Goal: Task Accomplishment & Management: Complete application form

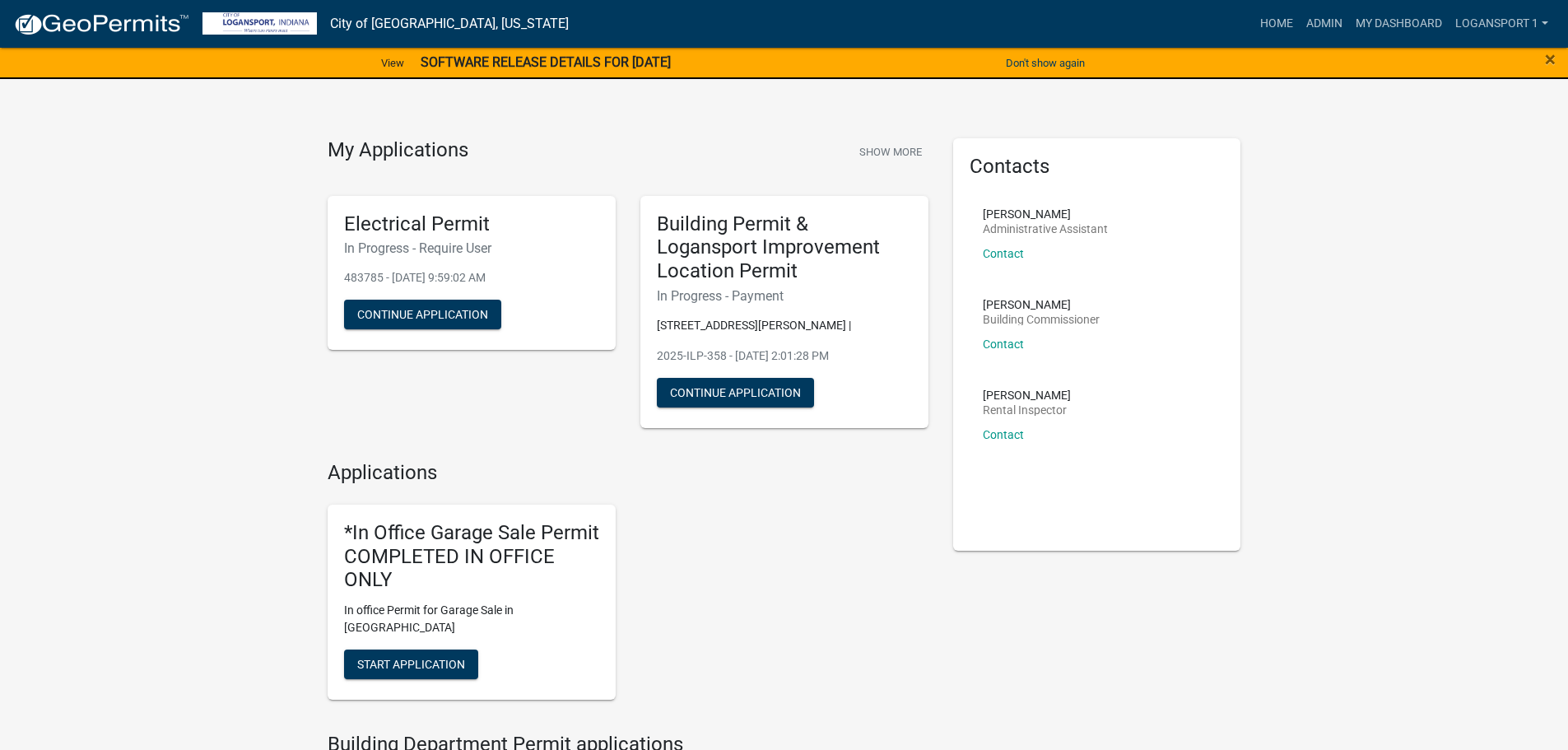
scroll to position [601, 0]
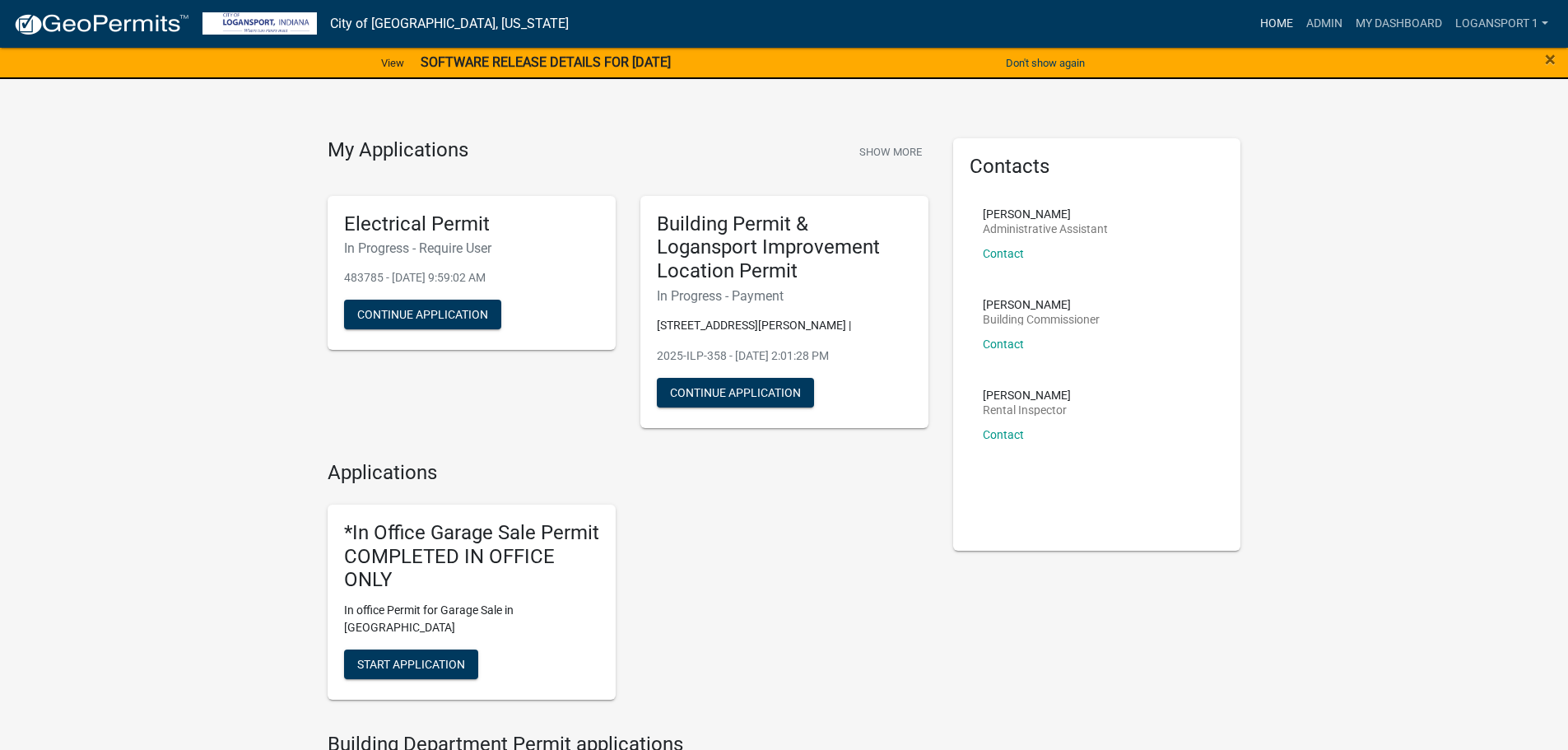
click at [1265, 22] on link "Home" at bounding box center [1277, 24] width 46 height 32
click at [1301, 12] on link "Admin" at bounding box center [1324, 24] width 49 height 32
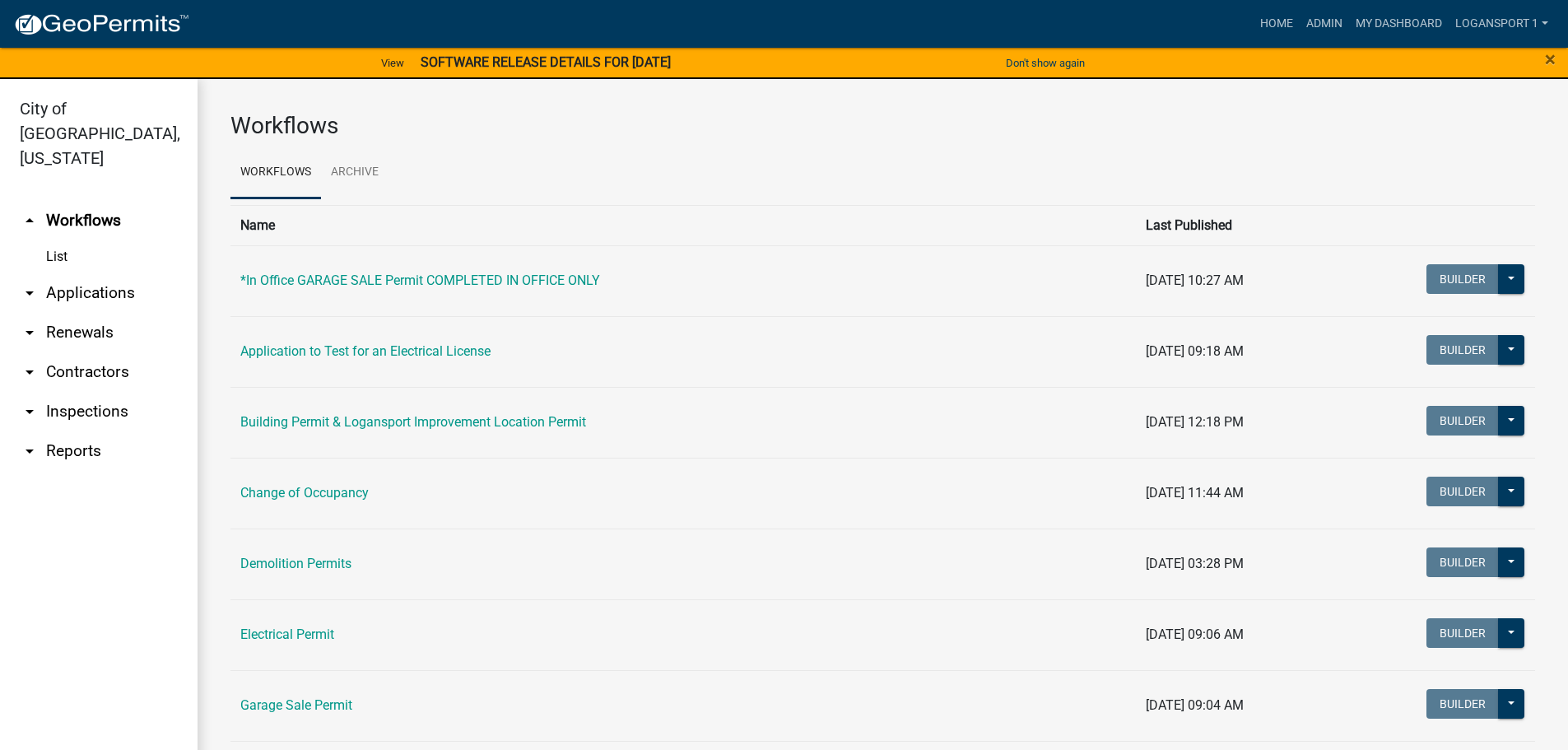
click at [142, 274] on link "arrow_drop_down Applications" at bounding box center [99, 293] width 198 height 39
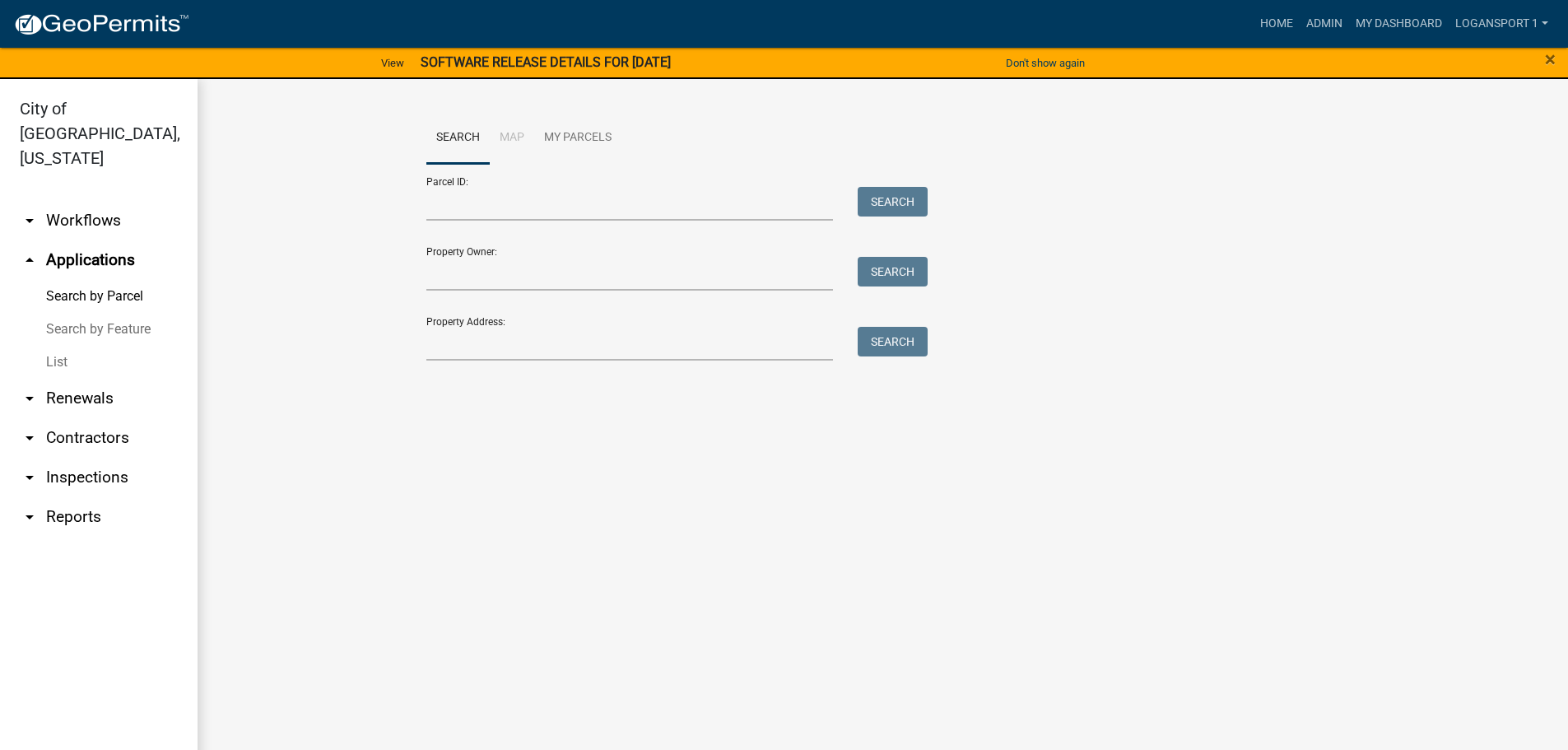
drag, startPoint x: 489, startPoint y: 312, endPoint x: 497, endPoint y: 321, distance: 12.0
click at [492, 314] on div "Property Address: Search" at bounding box center [674, 332] width 494 height 57
click at [501, 326] on div "Property Address: Search" at bounding box center [674, 332] width 494 height 57
click at [535, 336] on input "Property Address:" at bounding box center [630, 344] width 407 height 34
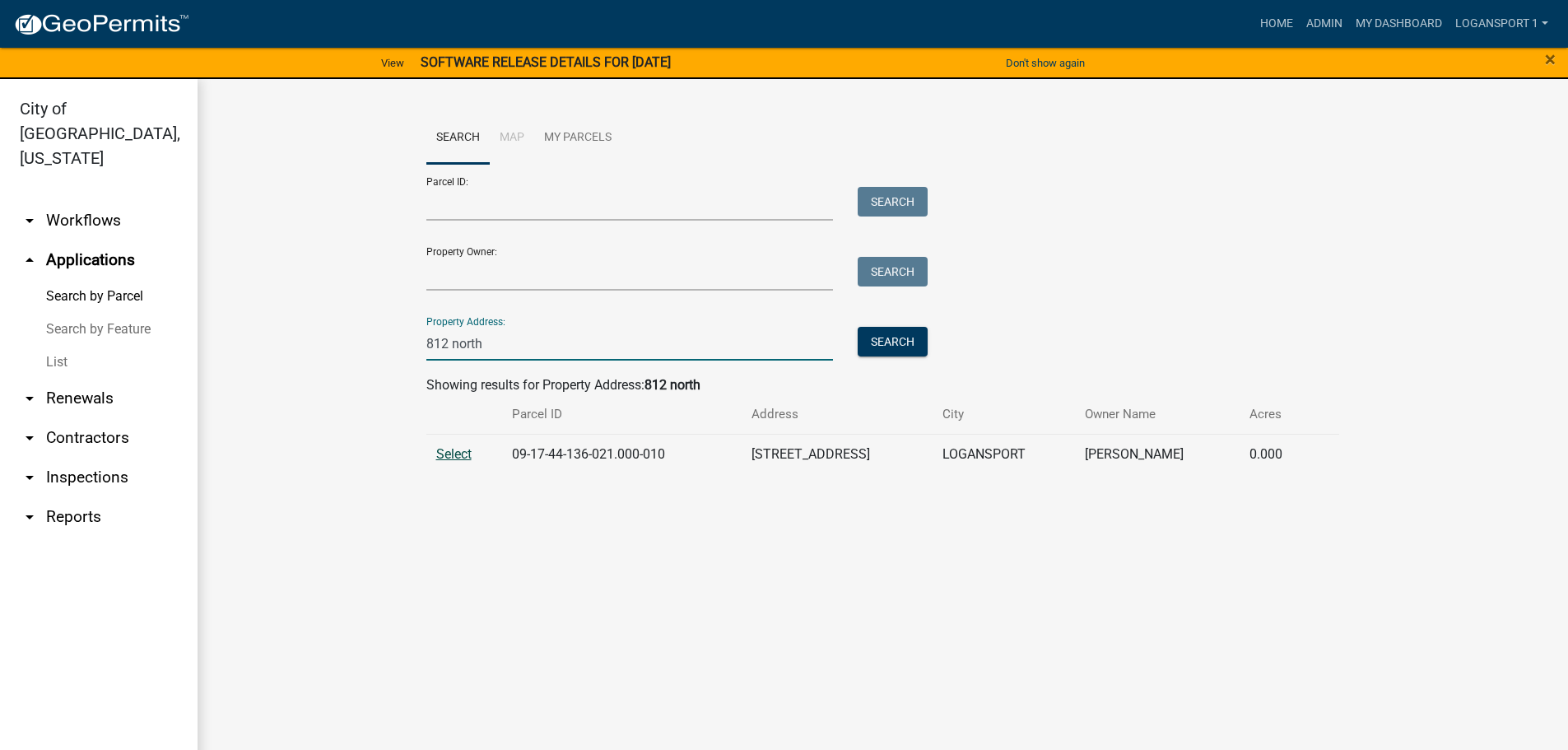
type input "812 north"
click at [462, 459] on span "Select" at bounding box center [454, 454] width 36 height 15
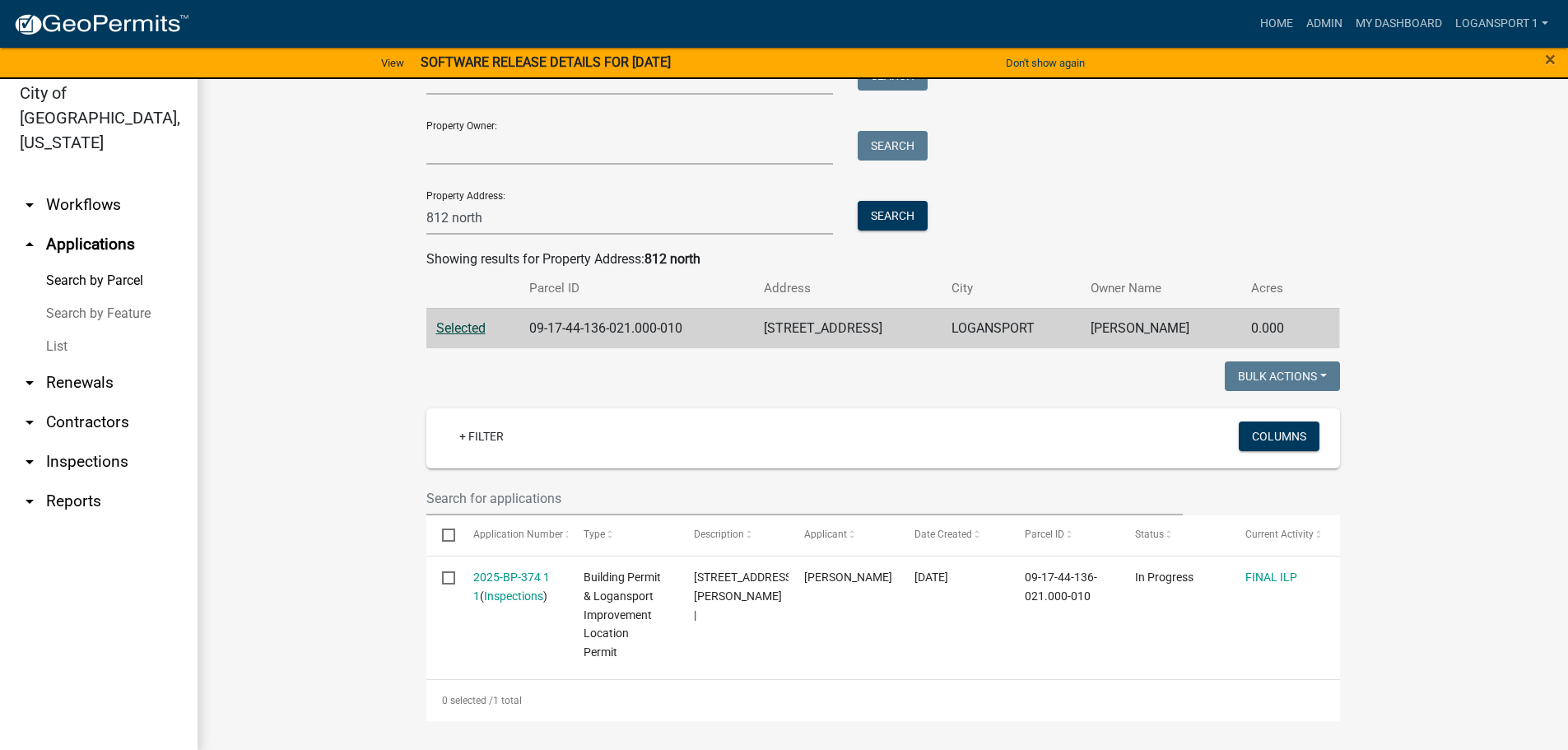
scroll to position [20, 0]
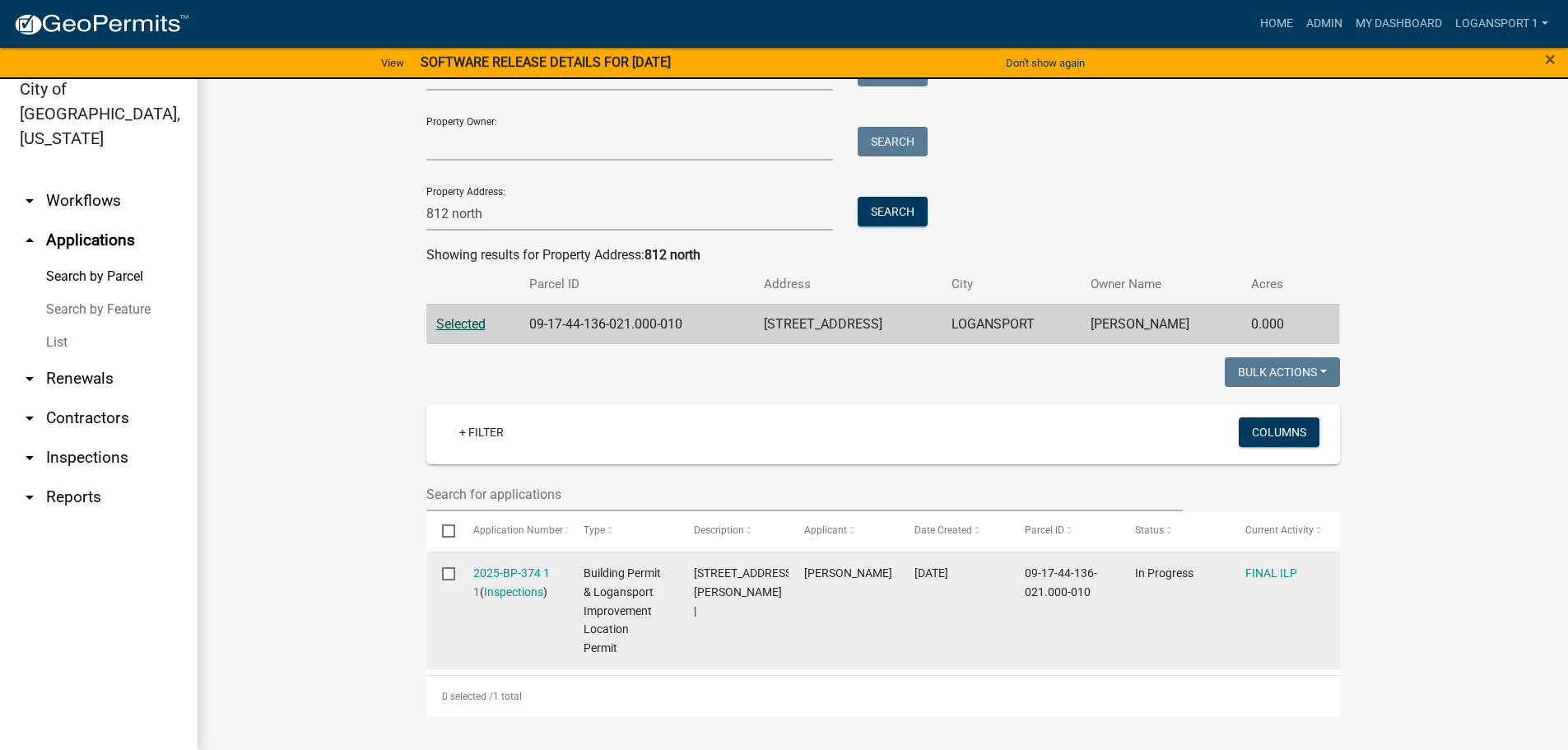
click at [1254, 564] on div "FINAL ILP" at bounding box center [1284, 574] width 79 height 19
click at [1259, 569] on link "FINAL ILP" at bounding box center [1271, 573] width 52 height 13
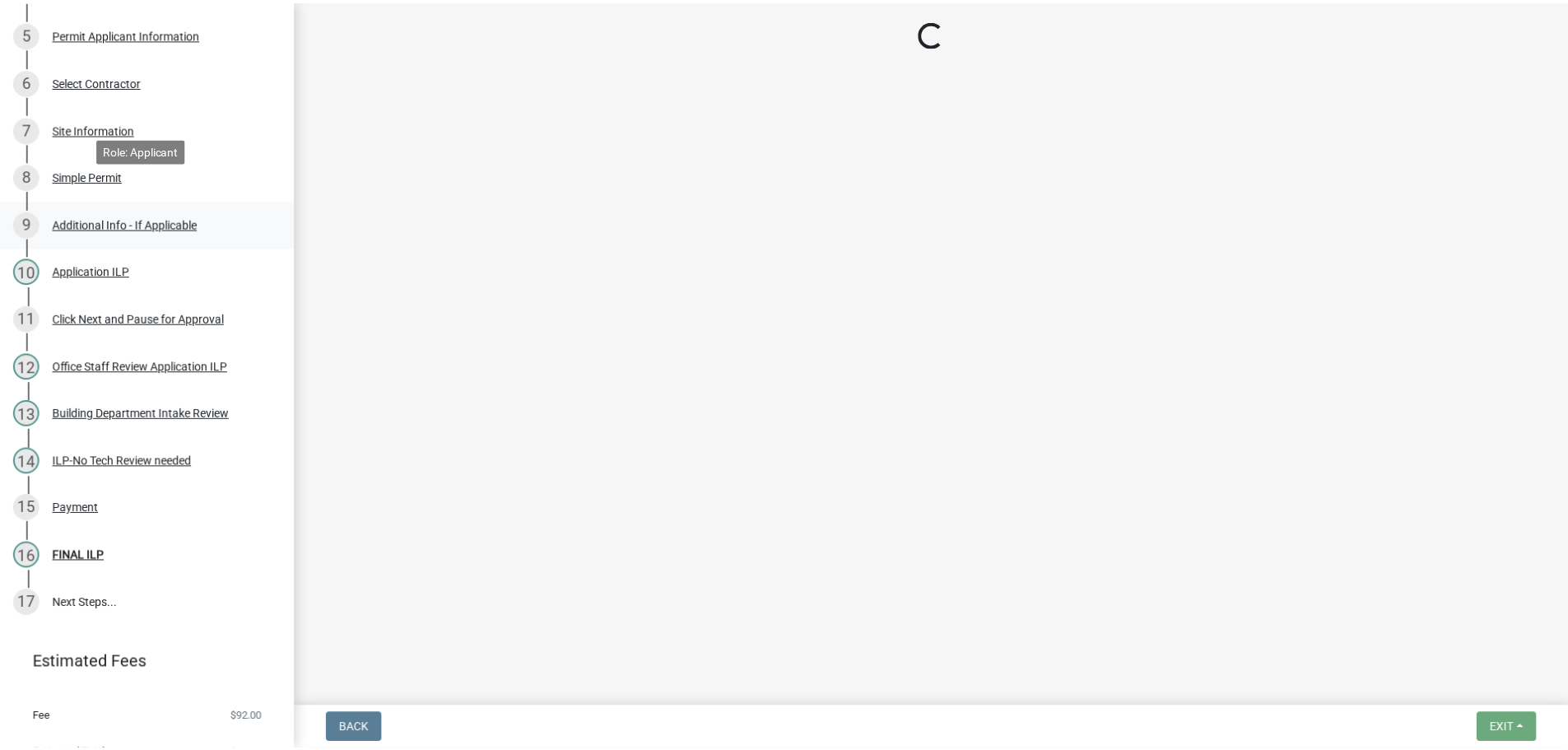
scroll to position [471, 0]
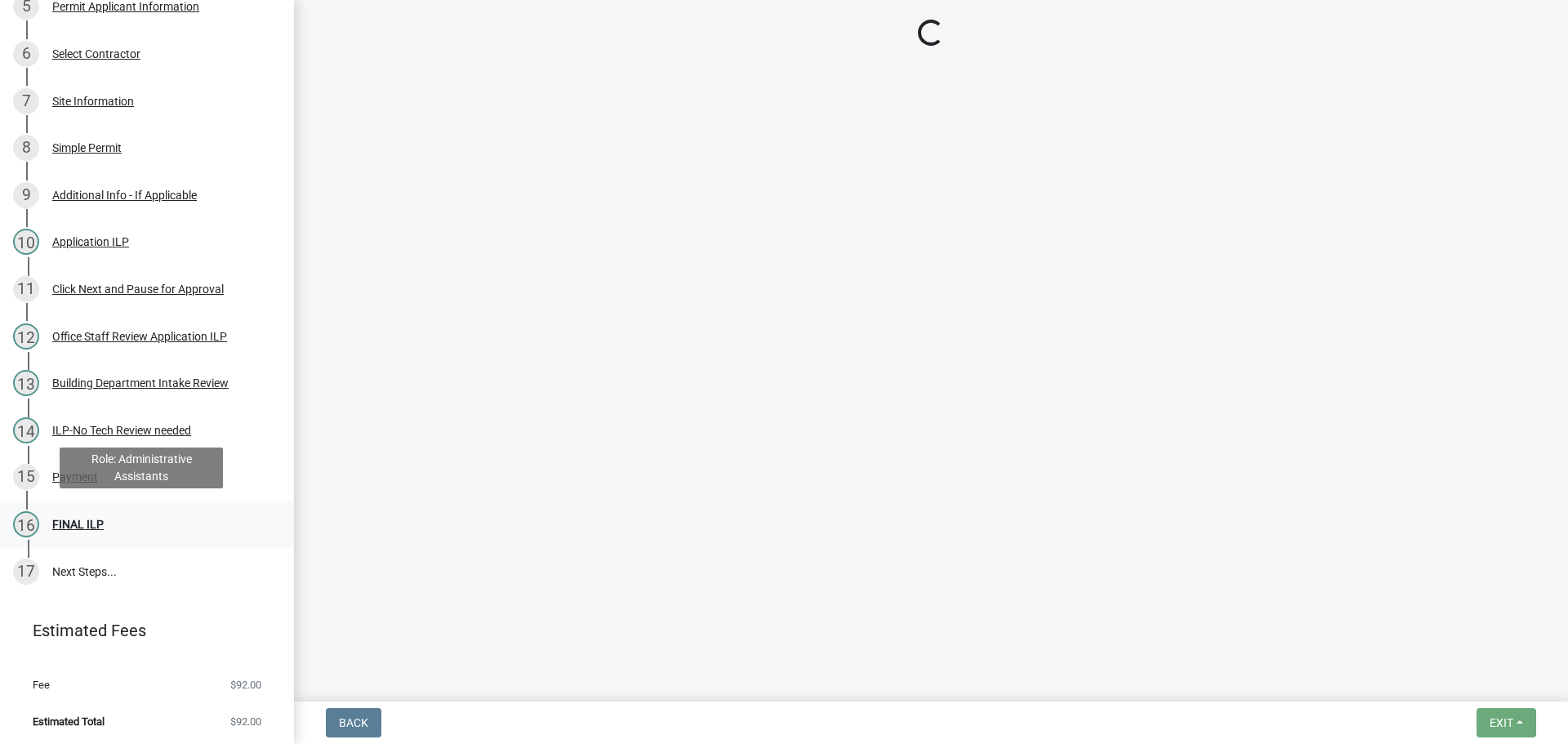
click at [93, 512] on div "16 FINAL ILP" at bounding box center [140, 524] width 255 height 26
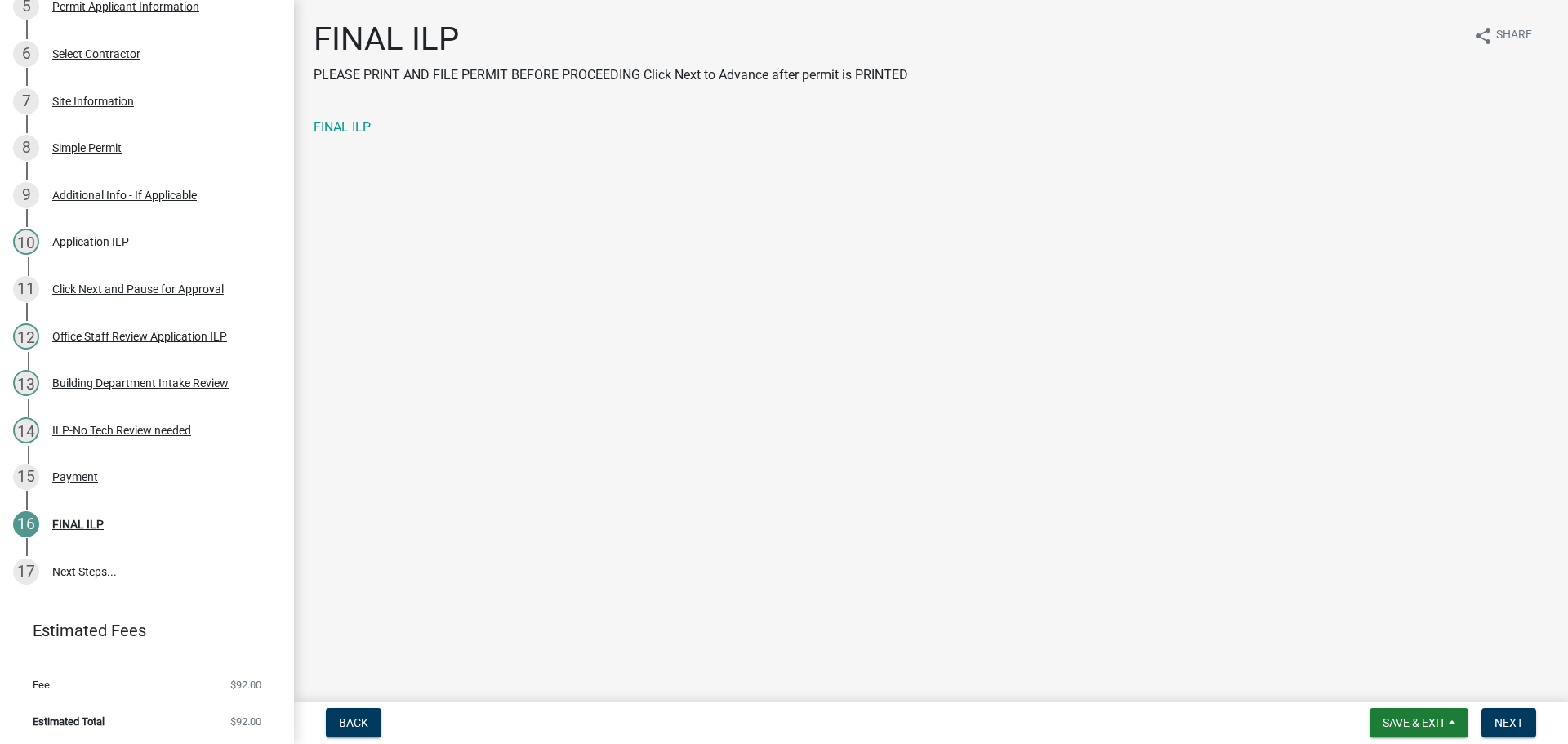
click at [79, 473] on div "Payment" at bounding box center [75, 478] width 46 height 12
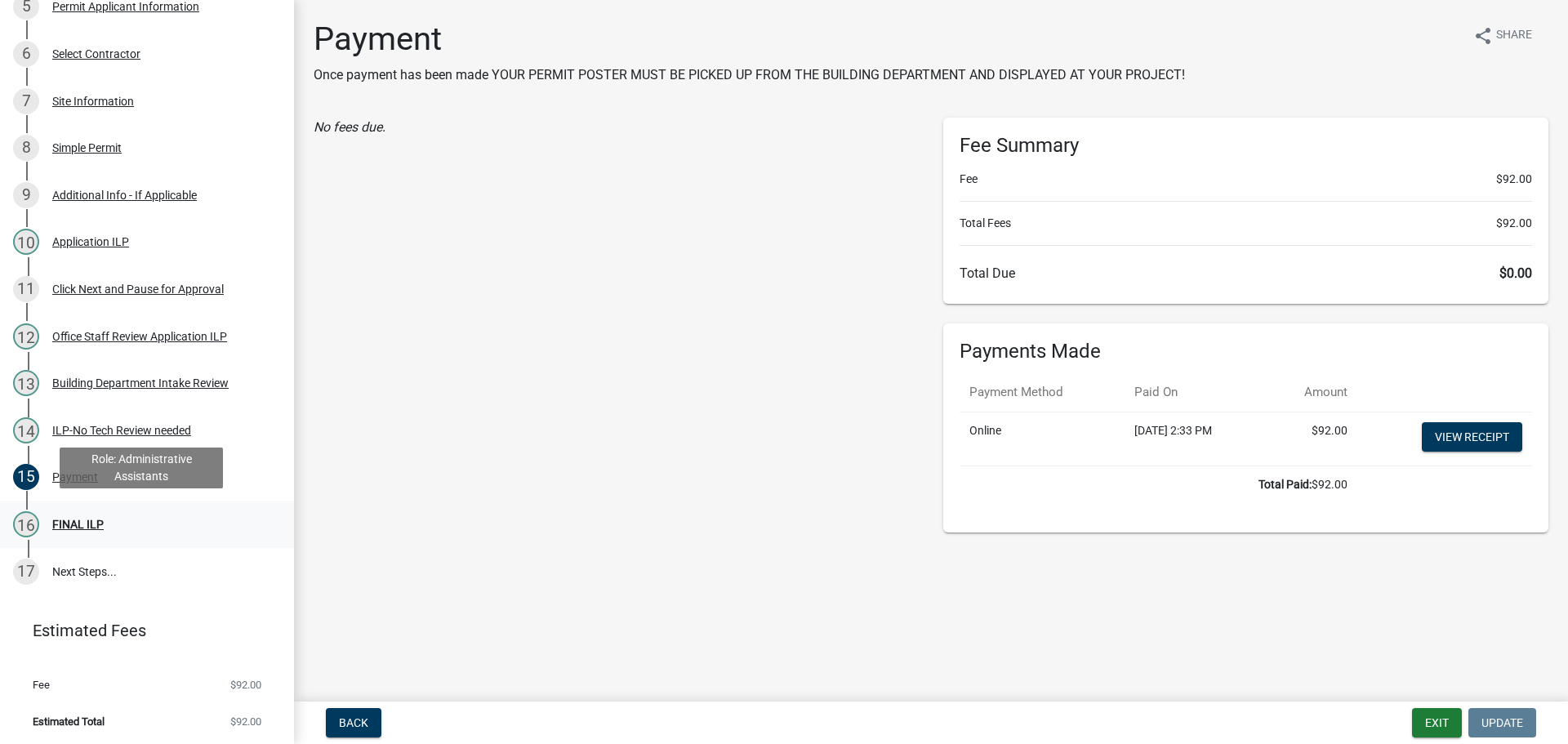
click at [104, 527] on div "16 FINAL ILP" at bounding box center [140, 524] width 255 height 26
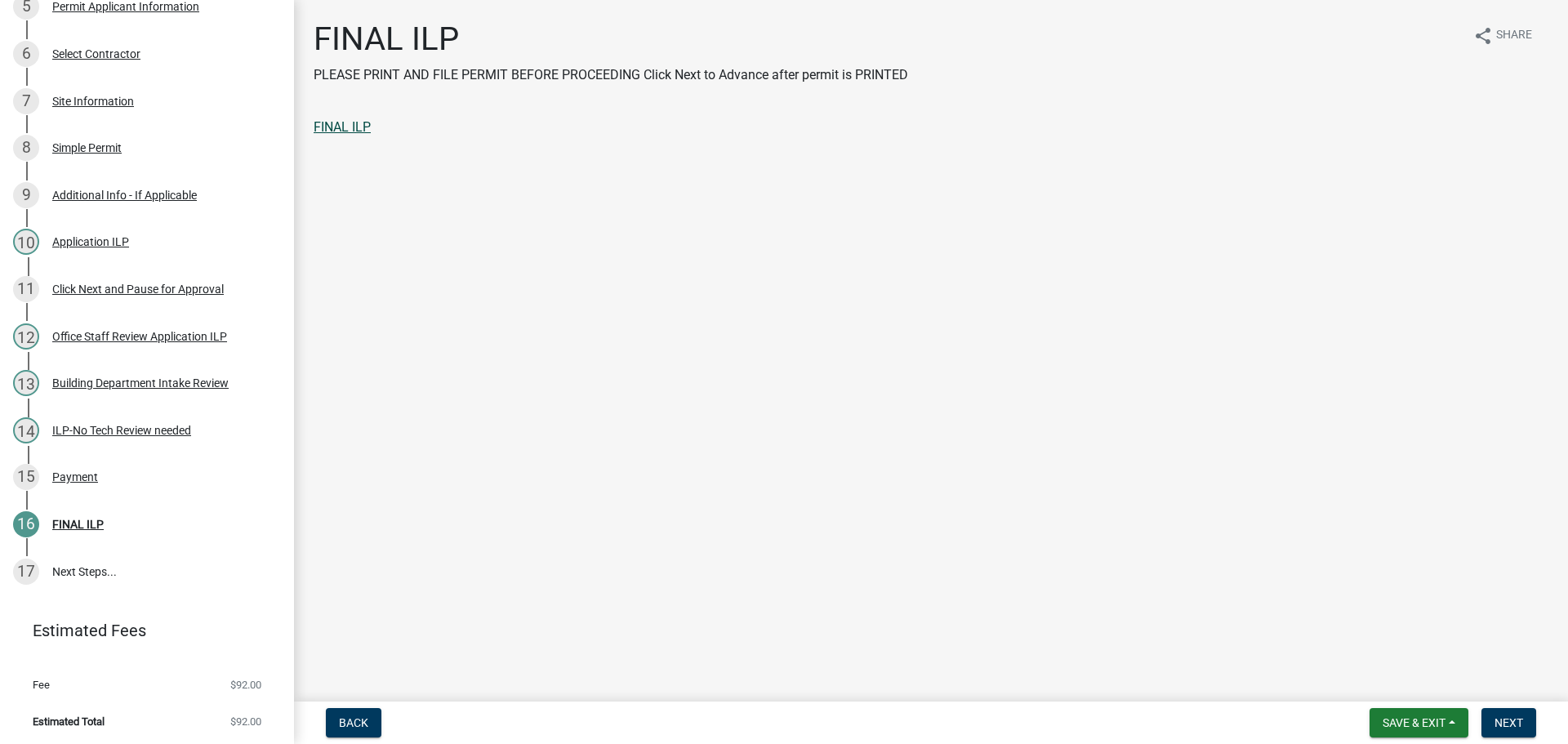
click at [359, 132] on link "FINAL ILP" at bounding box center [342, 127] width 57 height 15
click at [1505, 722] on span "Next" at bounding box center [1509, 722] width 29 height 13
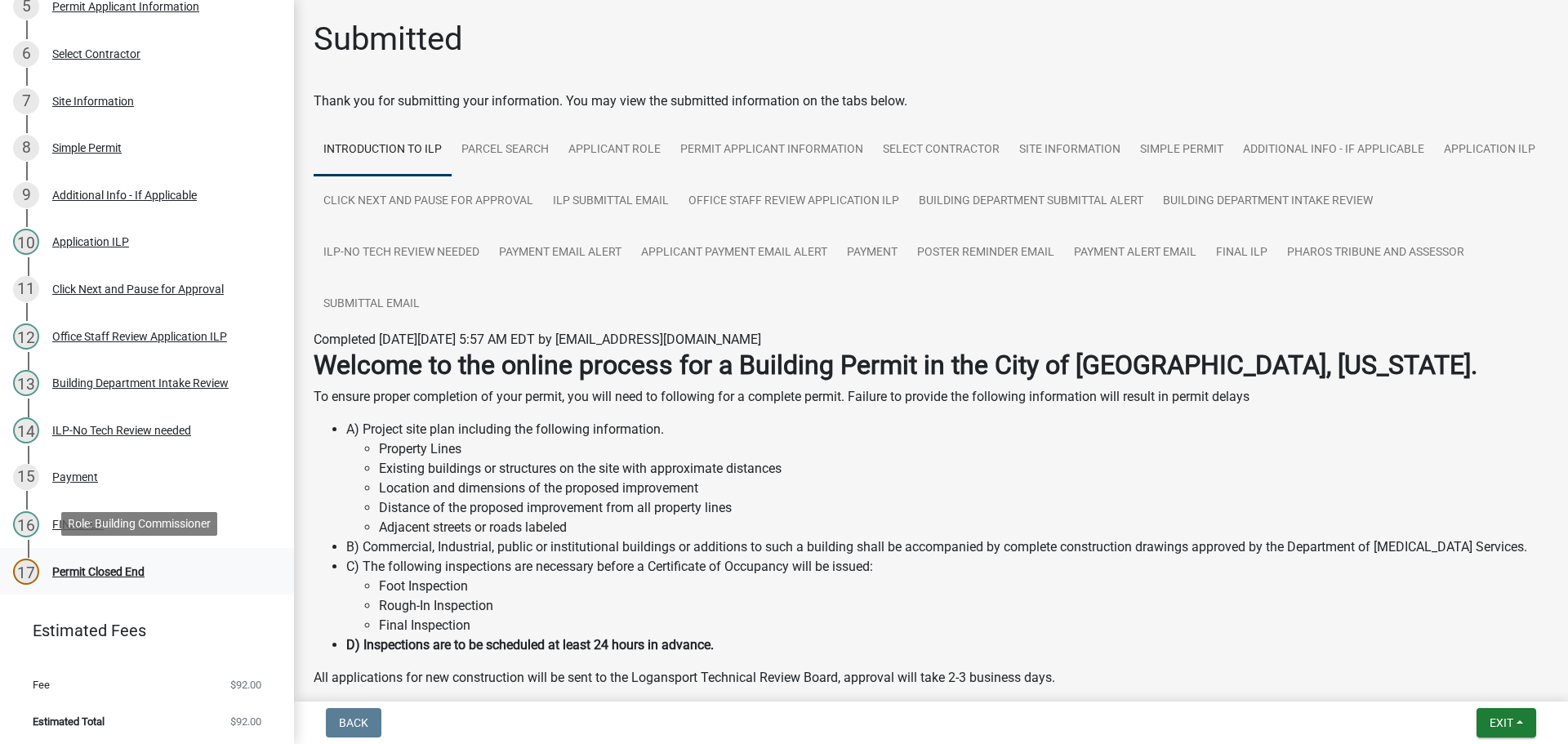
click at [109, 571] on div "Permit Closed End" at bounding box center [98, 572] width 92 height 12
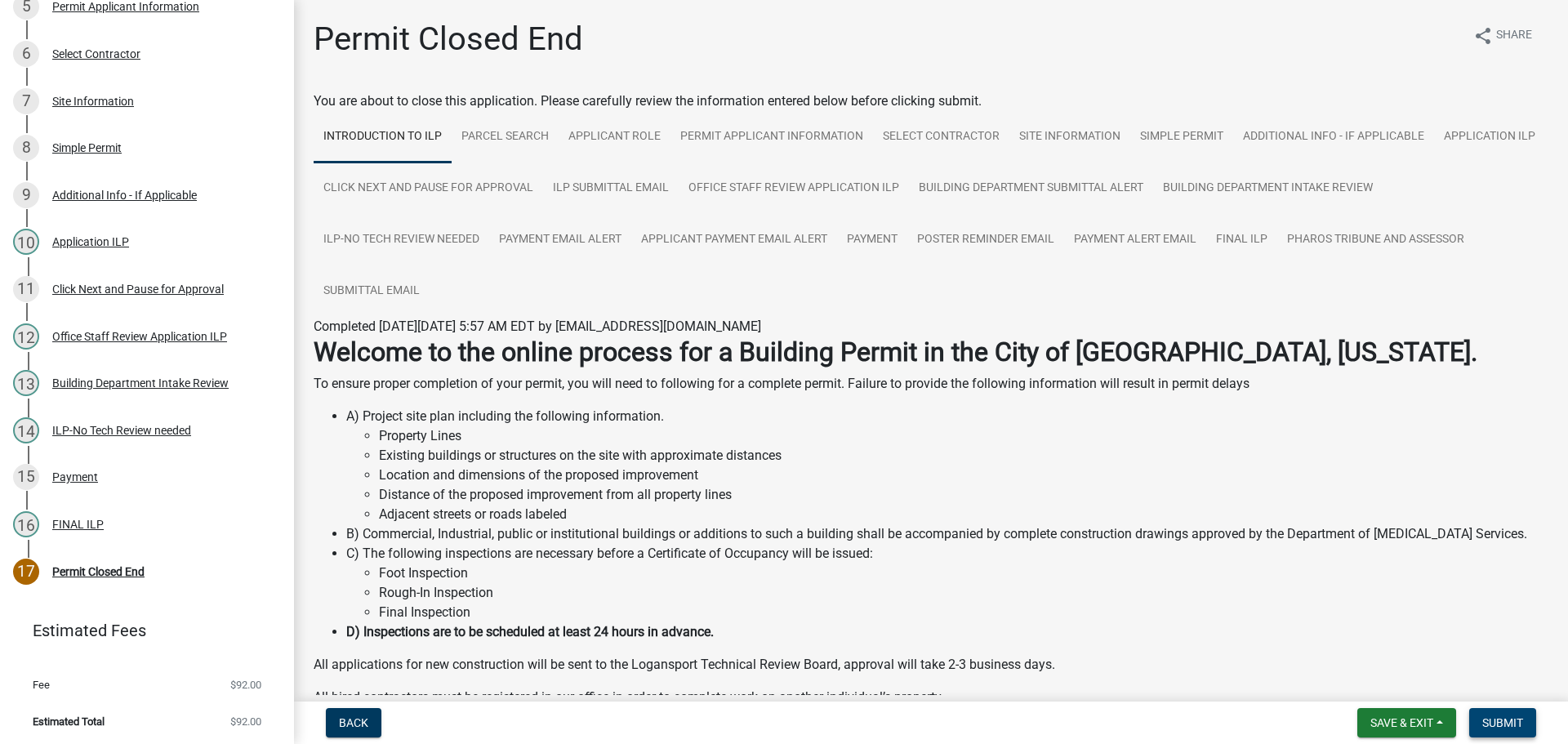
click at [1502, 713] on button "Submit" at bounding box center [1502, 723] width 67 height 30
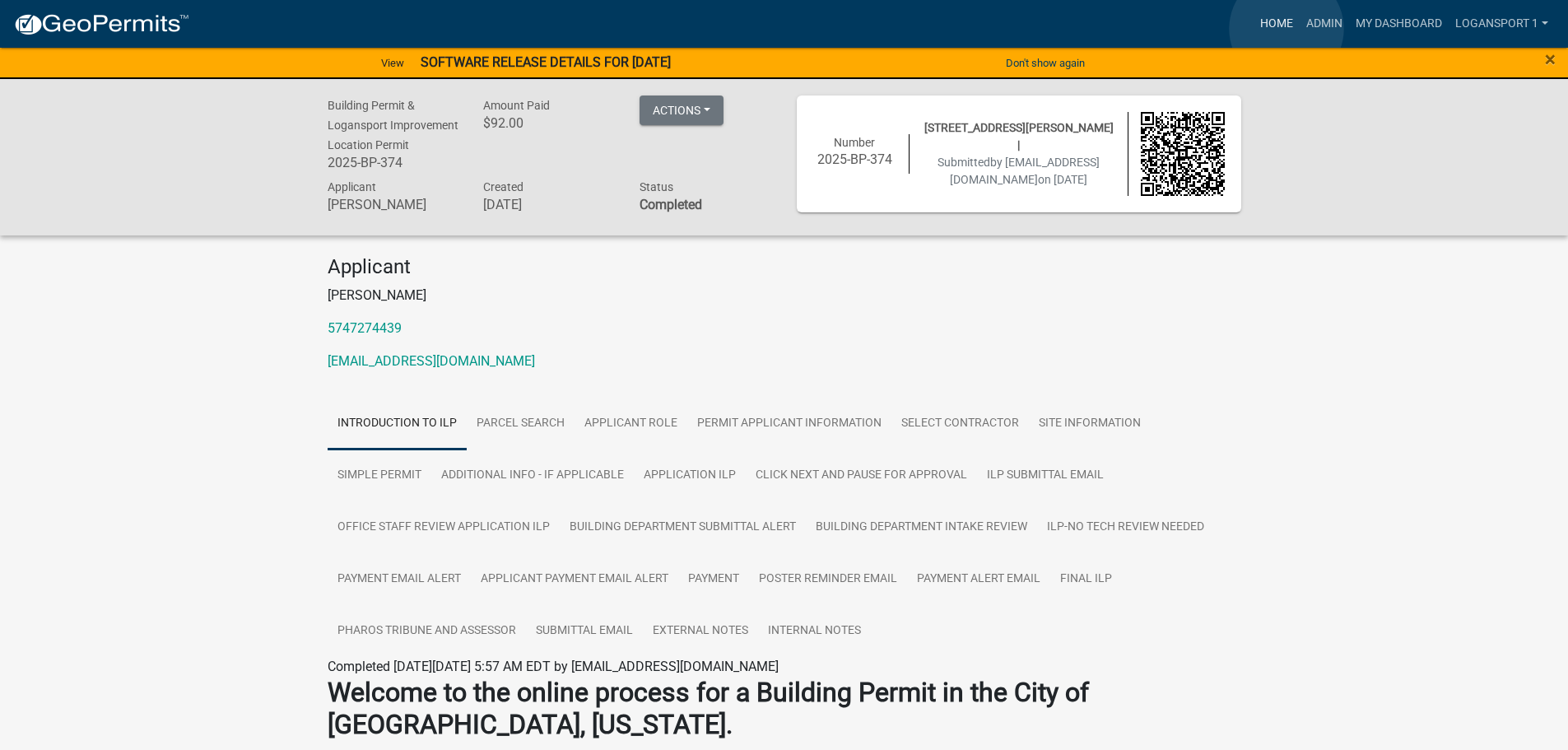
click at [1286, 29] on link "Home" at bounding box center [1277, 24] width 46 height 32
